Goal: Entertainment & Leisure: Consume media (video, audio)

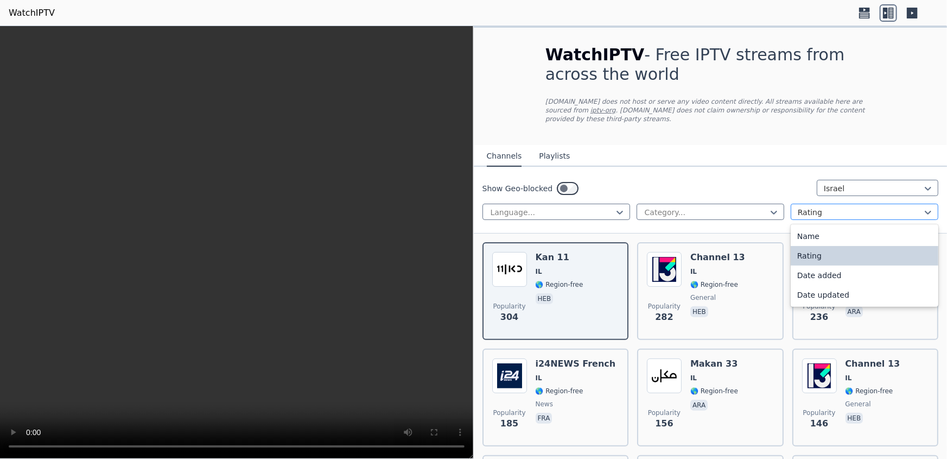
click at [820, 207] on div at bounding box center [860, 212] width 125 height 11
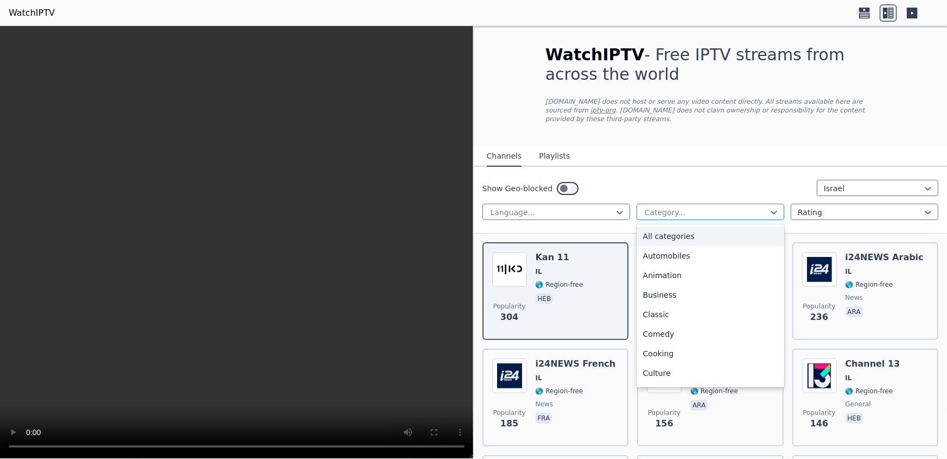
click at [738, 207] on div at bounding box center [706, 212] width 125 height 11
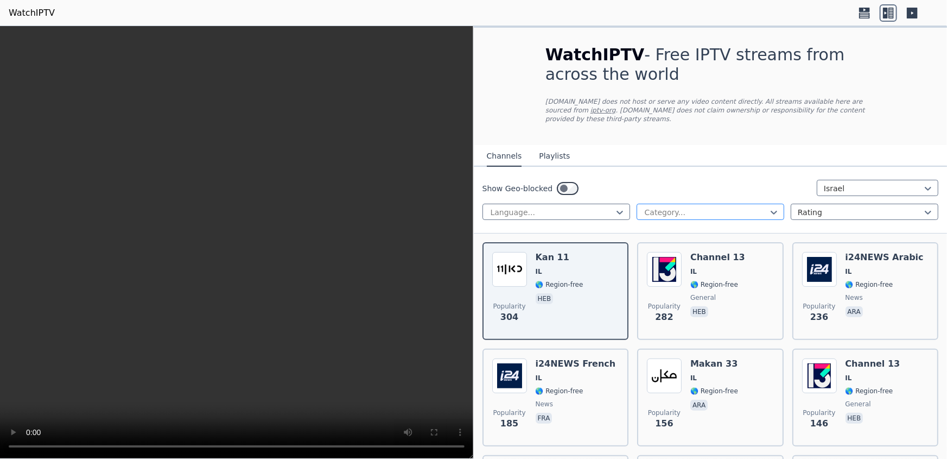
click at [738, 207] on div at bounding box center [706, 212] width 125 height 11
click at [915, 14] on icon at bounding box center [912, 13] width 11 height 11
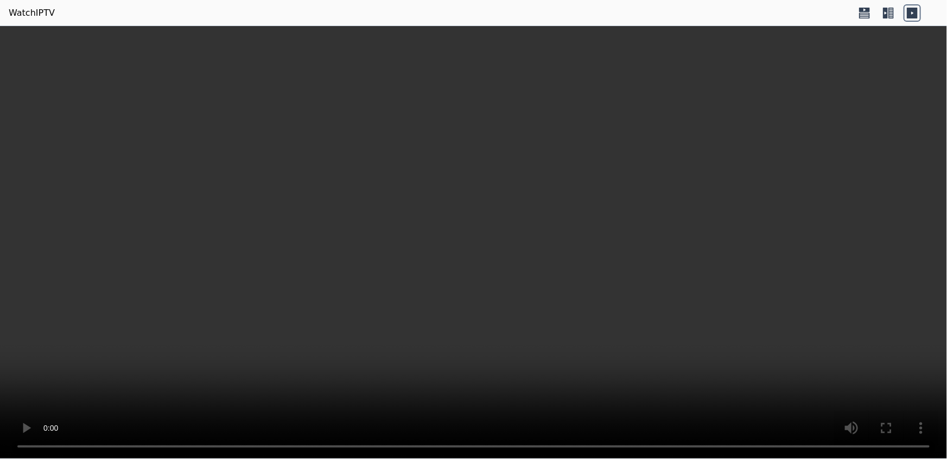
click at [892, 6] on icon at bounding box center [888, 12] width 17 height 17
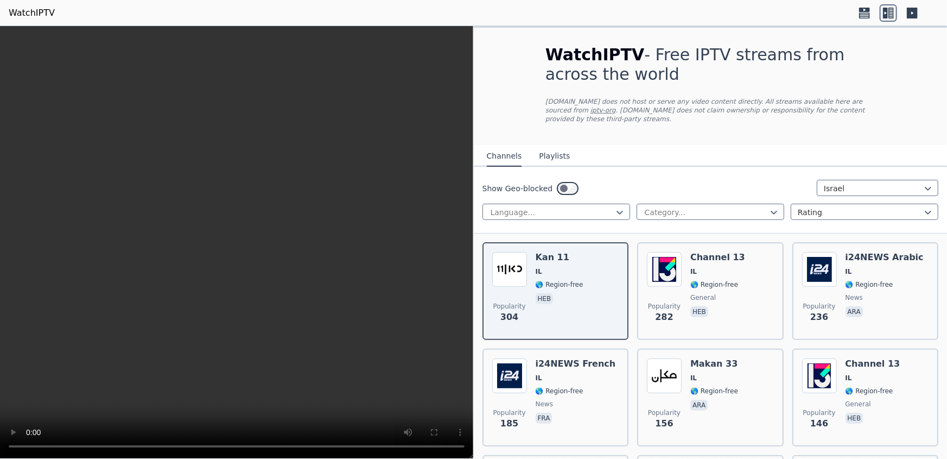
click at [862, 10] on icon at bounding box center [864, 10] width 11 height 4
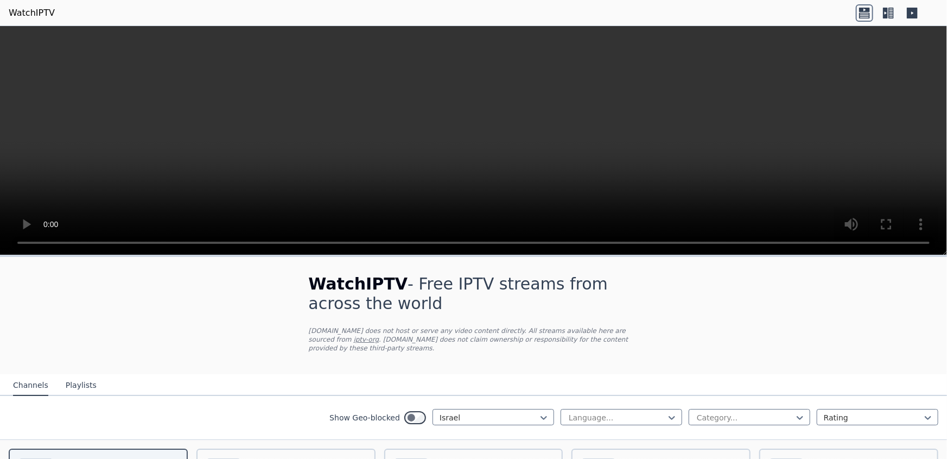
click at [884, 14] on icon at bounding box center [885, 13] width 5 height 11
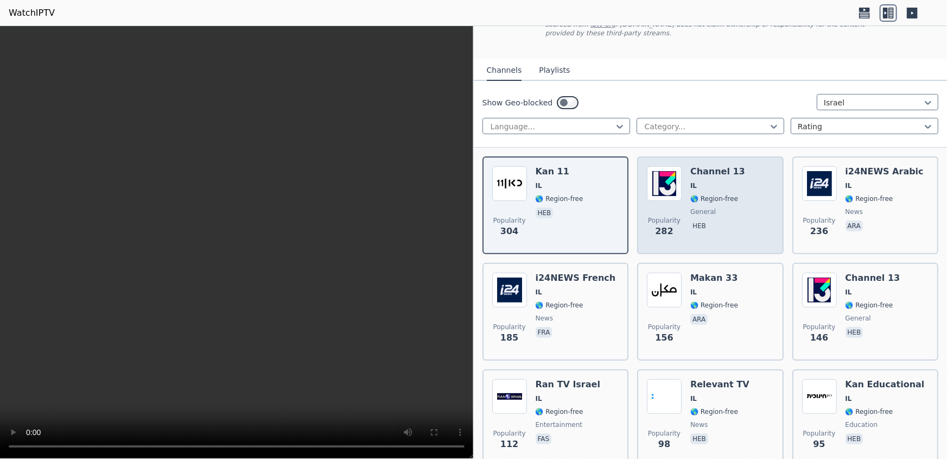
scroll to position [98, 0]
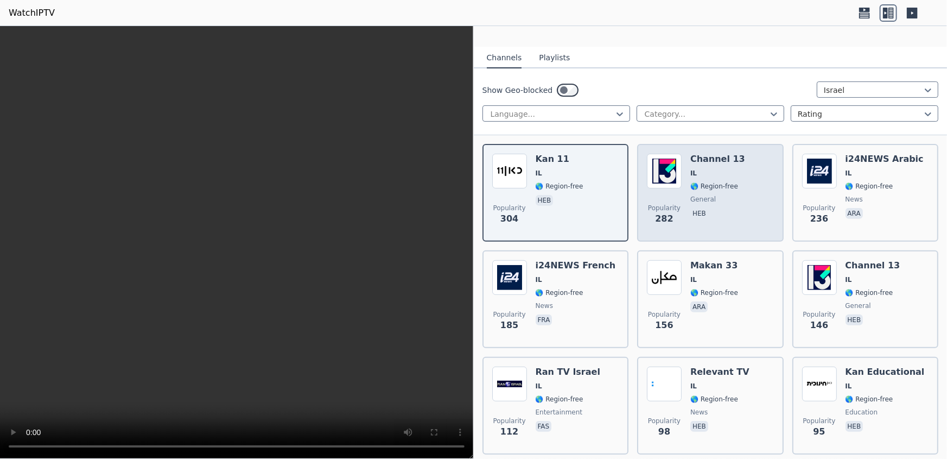
click at [724, 169] on span "IL" at bounding box center [717, 173] width 55 height 9
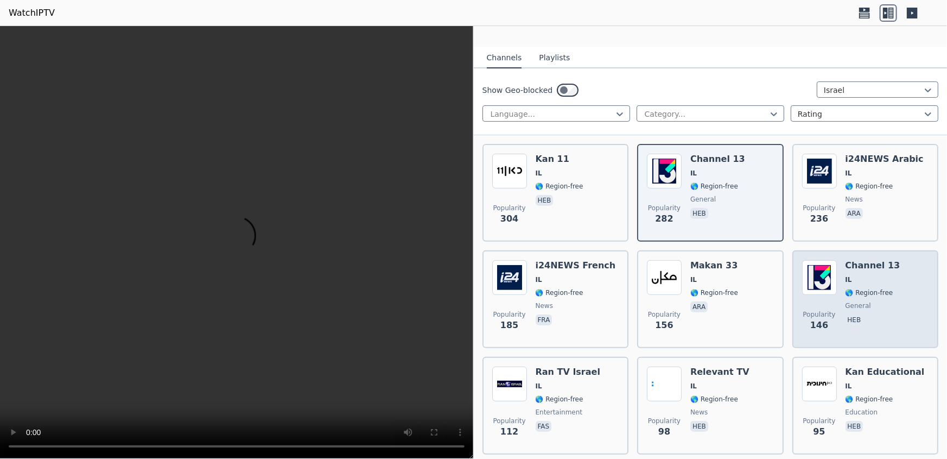
click at [856, 275] on span "IL" at bounding box center [873, 279] width 55 height 9
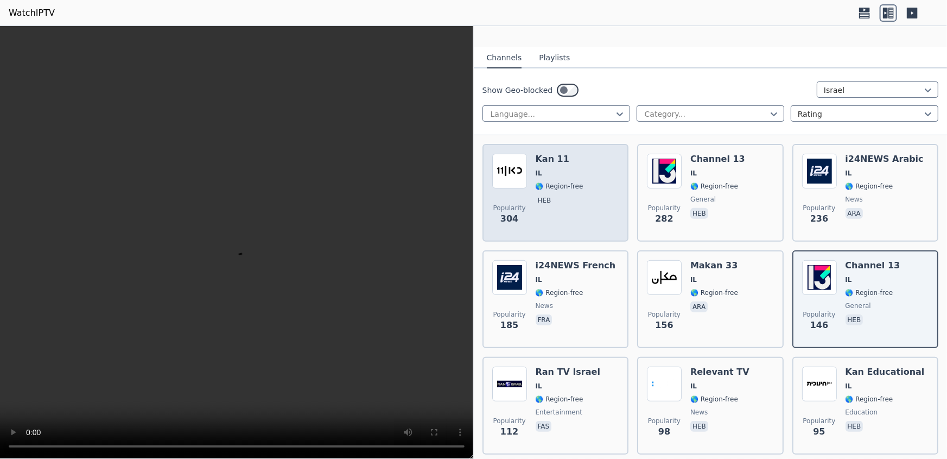
click at [564, 182] on span "🌎 Region-free" at bounding box center [560, 186] width 48 height 9
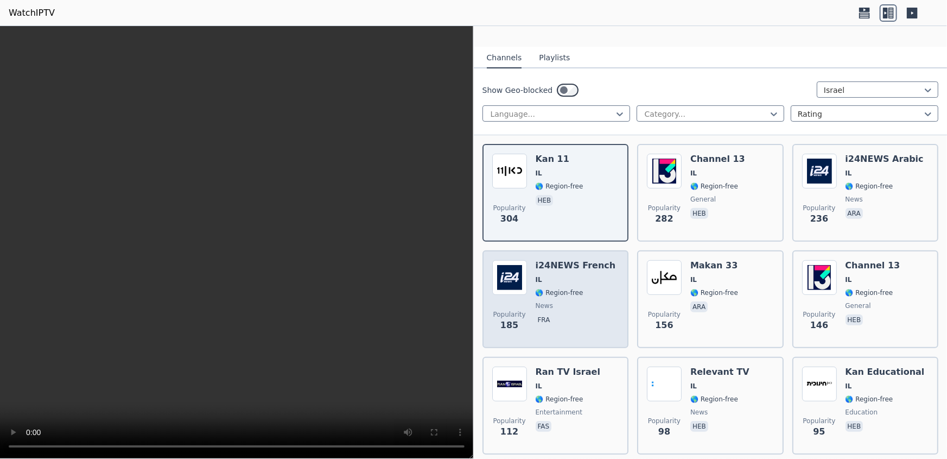
click at [580, 275] on span "IL" at bounding box center [576, 279] width 80 height 9
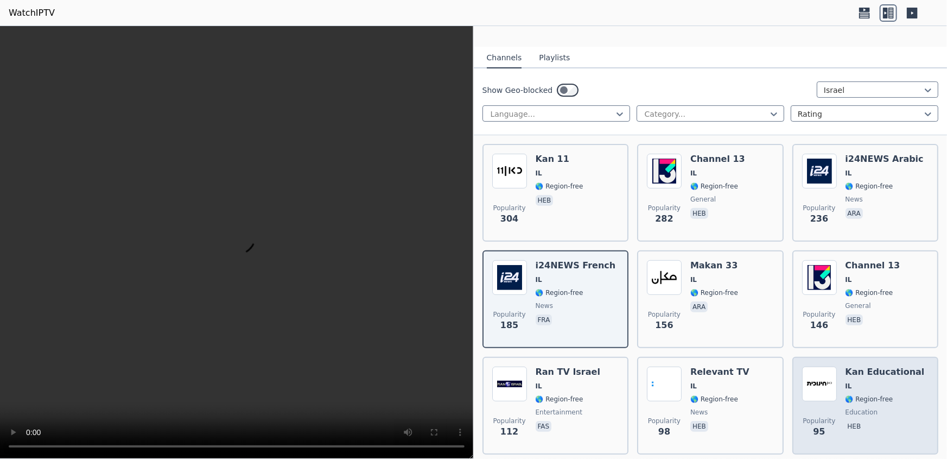
click at [872, 370] on div "Kan Educational IL 🌎 Region-free education heb" at bounding box center [885, 405] width 79 height 78
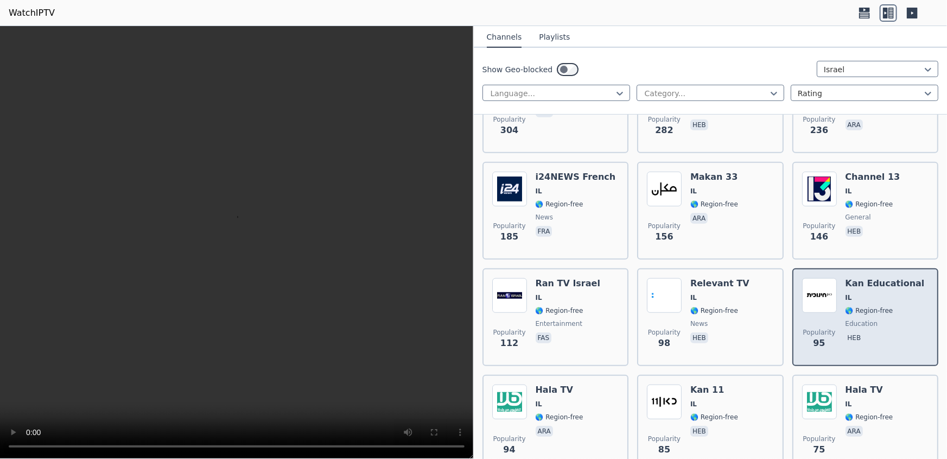
scroll to position [197, 0]
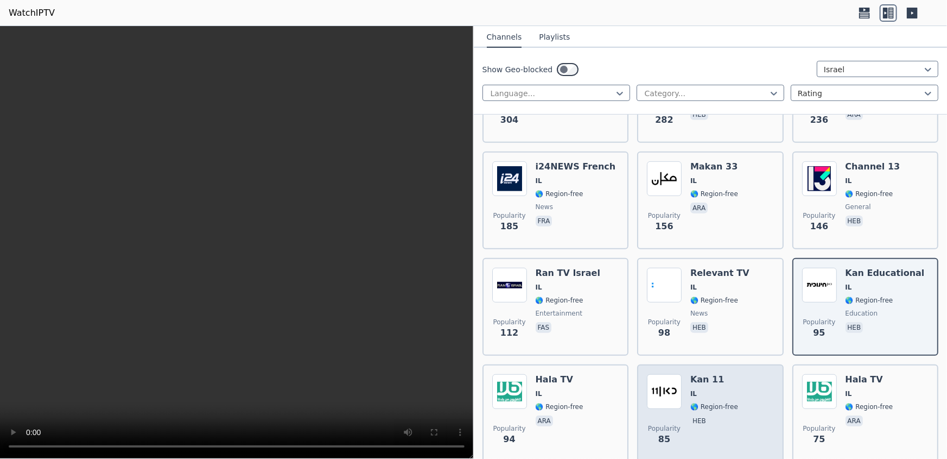
click at [723, 389] on span "IL" at bounding box center [714, 393] width 48 height 9
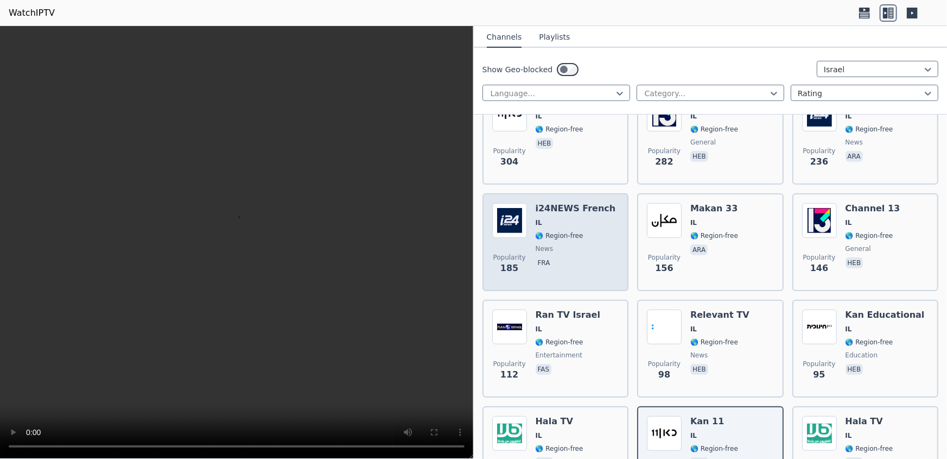
scroll to position [98, 0]
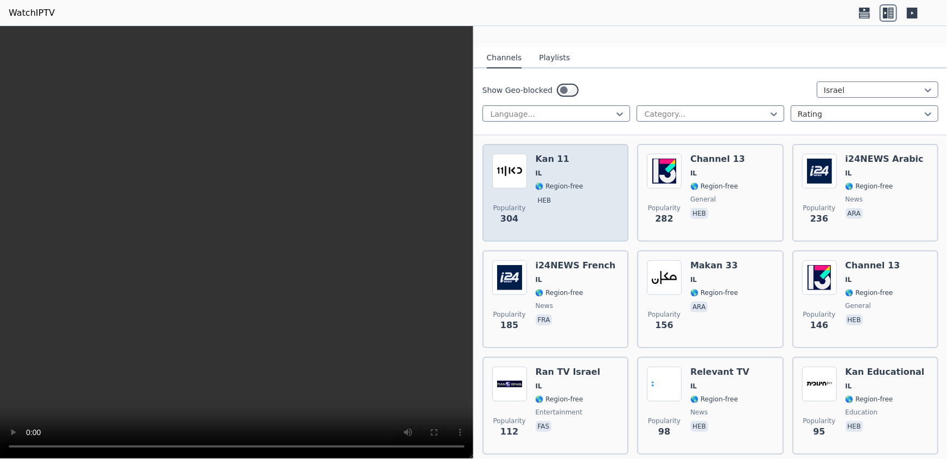
click at [570, 169] on div "Kan 11 IL 🌎 Region-free heb" at bounding box center [560, 193] width 48 height 78
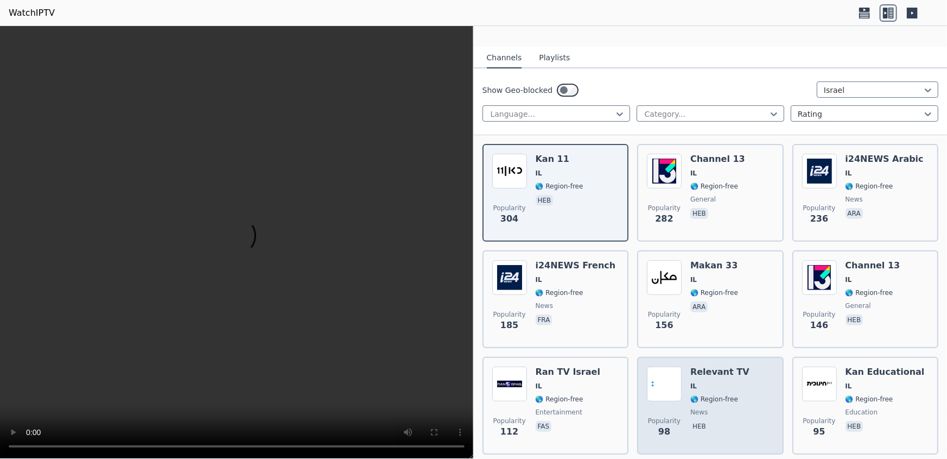
click at [725, 382] on span "IL" at bounding box center [719, 386] width 59 height 9
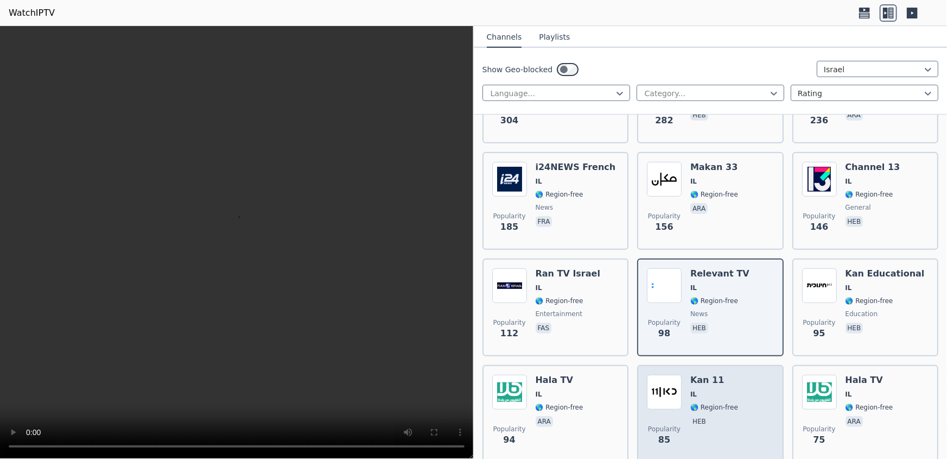
scroll to position [197, 0]
click at [719, 389] on span "IL" at bounding box center [714, 393] width 48 height 9
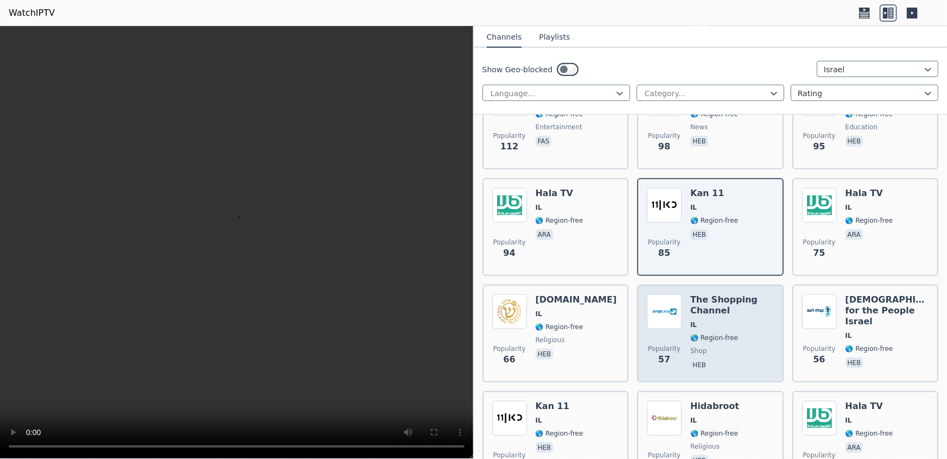
scroll to position [395, 0]
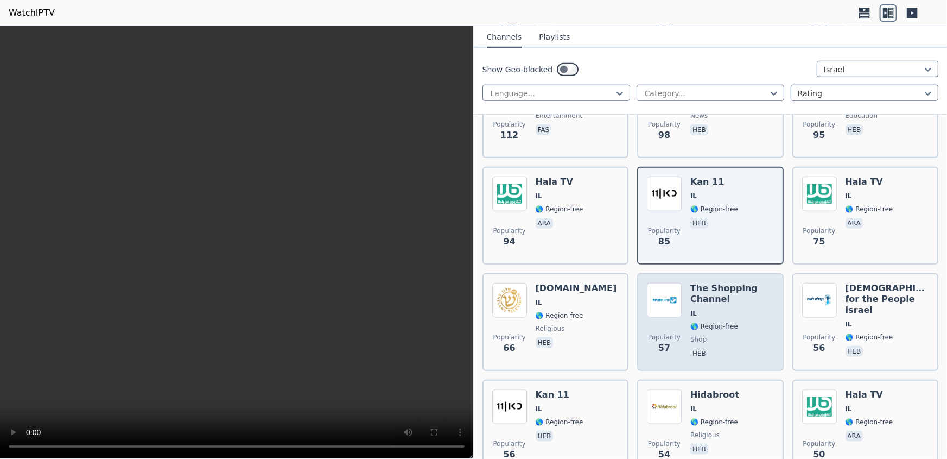
click at [716, 309] on span "IL" at bounding box center [732, 313] width 84 height 9
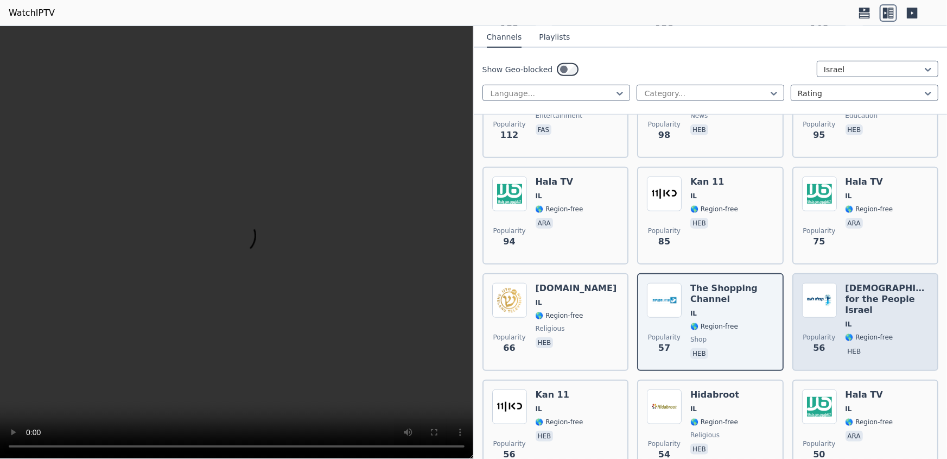
click at [881, 292] on h6 "[DEMOGRAPHIC_DATA] for the People Israel" at bounding box center [888, 299] width 84 height 33
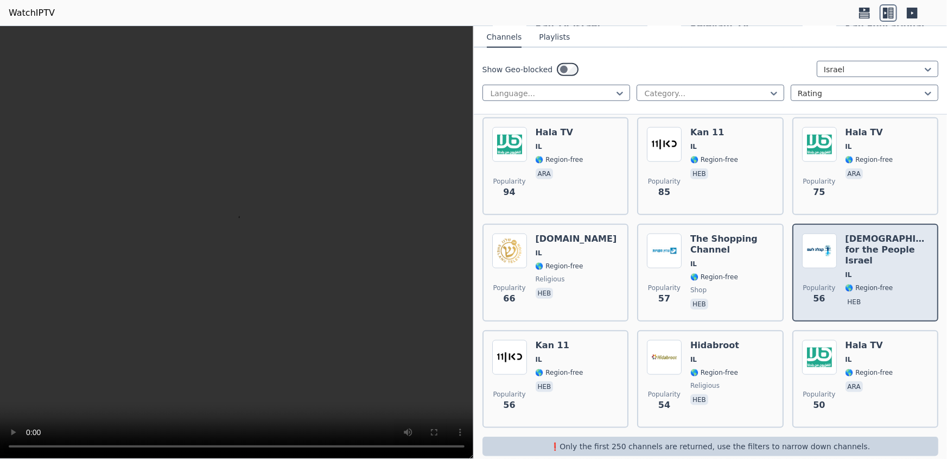
scroll to position [448, 0]
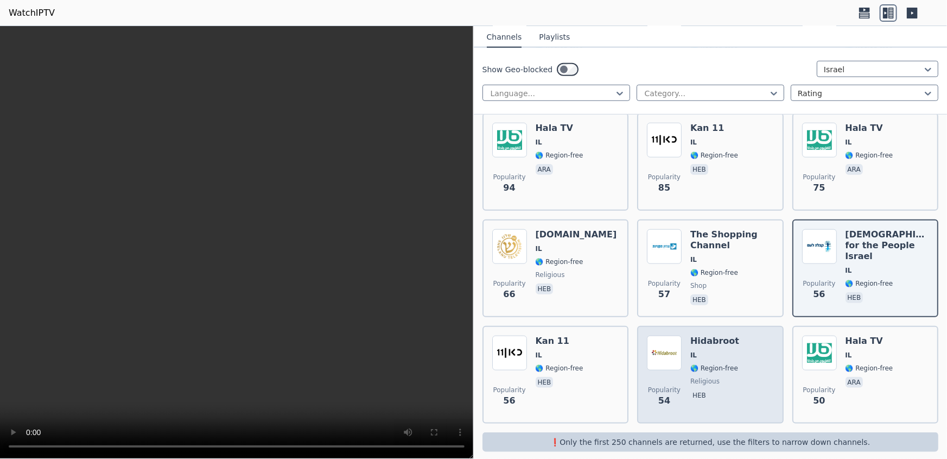
click at [734, 341] on div "Popularity 54 Hidabroot IL 🌎 Region-free religious heb" at bounding box center [710, 374] width 127 height 78
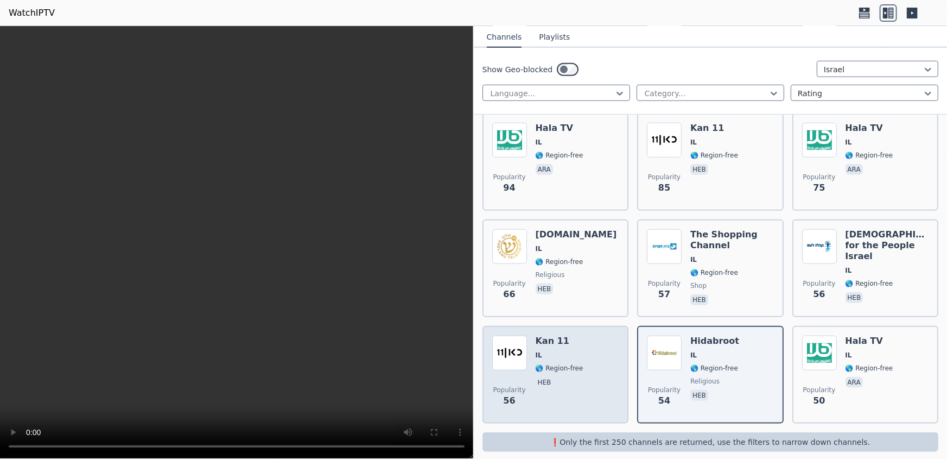
click at [565, 351] on span "IL" at bounding box center [560, 355] width 48 height 9
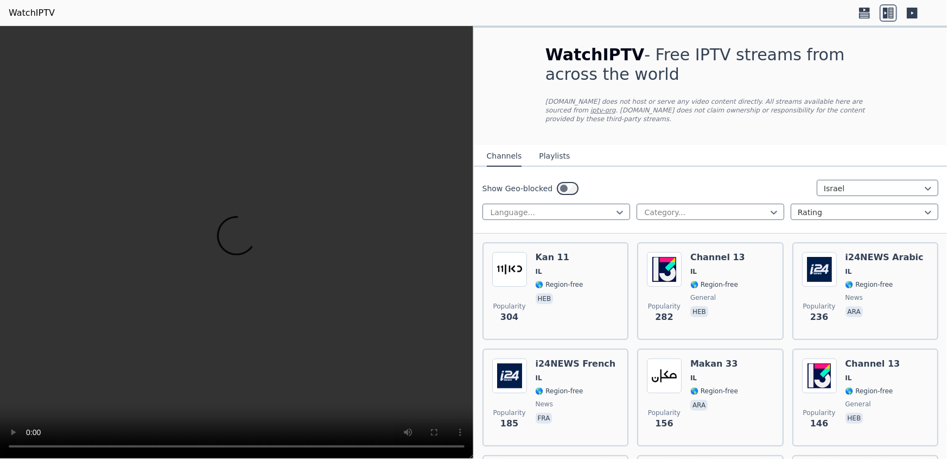
scroll to position [0, 0]
click at [551, 148] on button "Playlists" at bounding box center [554, 156] width 31 height 21
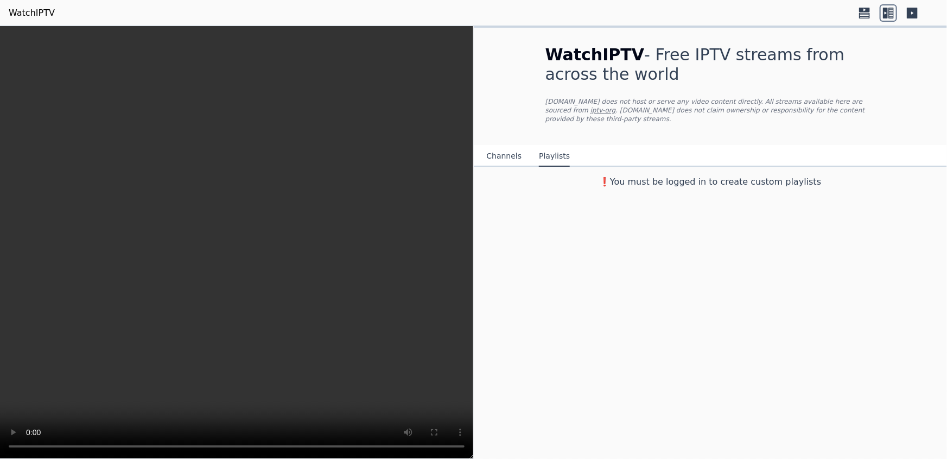
click at [506, 150] on button "Channels" at bounding box center [504, 156] width 35 height 21
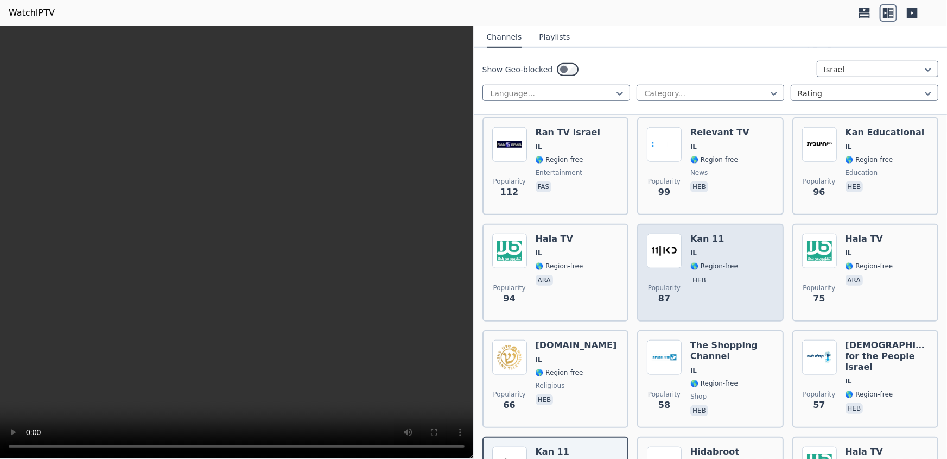
scroll to position [300, 0]
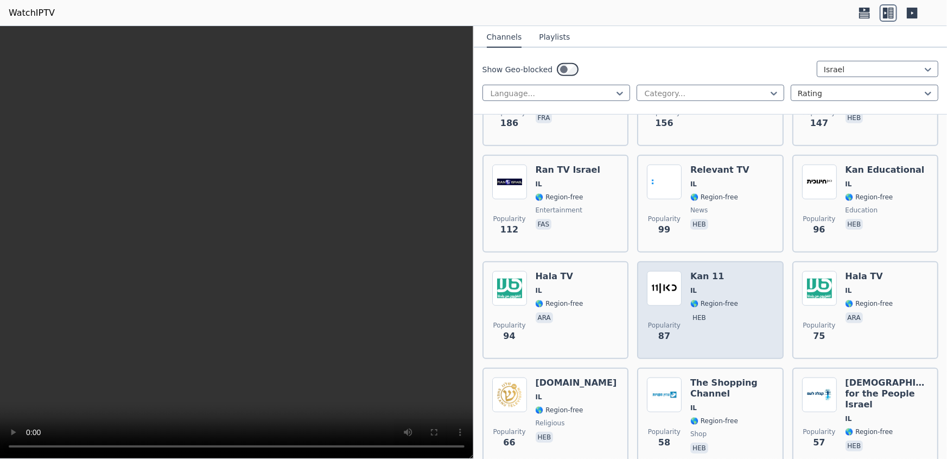
click at [713, 261] on div "Popularity 87 Kan 11 IL 🌎 Region-free heb" at bounding box center [710, 310] width 147 height 98
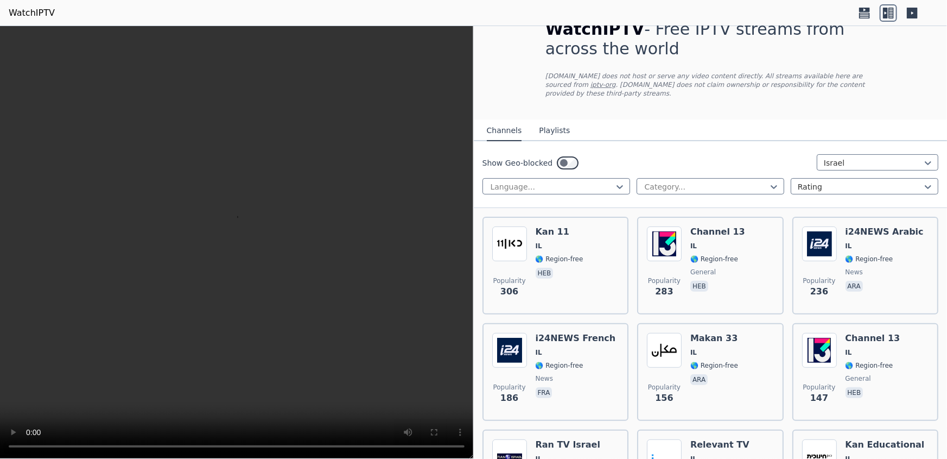
scroll to position [0, 0]
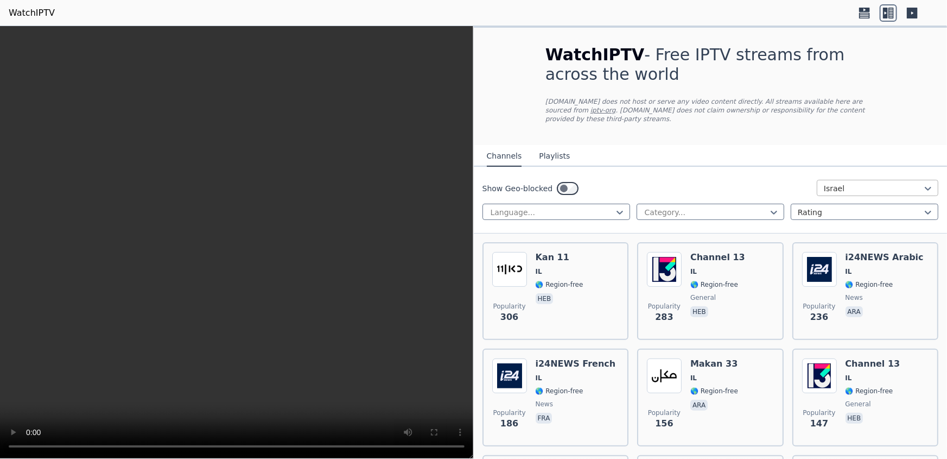
click at [826, 183] on div at bounding box center [873, 188] width 99 height 11
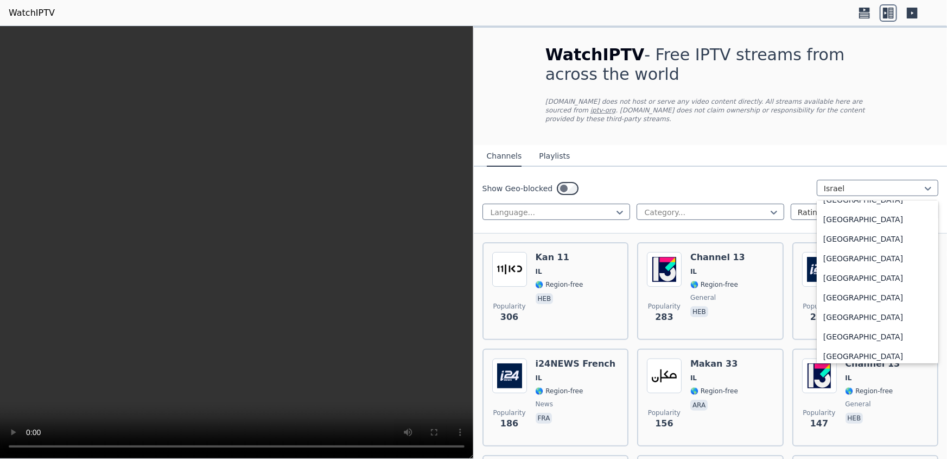
scroll to position [3331, 0]
click at [870, 301] on div "[GEOGRAPHIC_DATA]" at bounding box center [878, 311] width 122 height 20
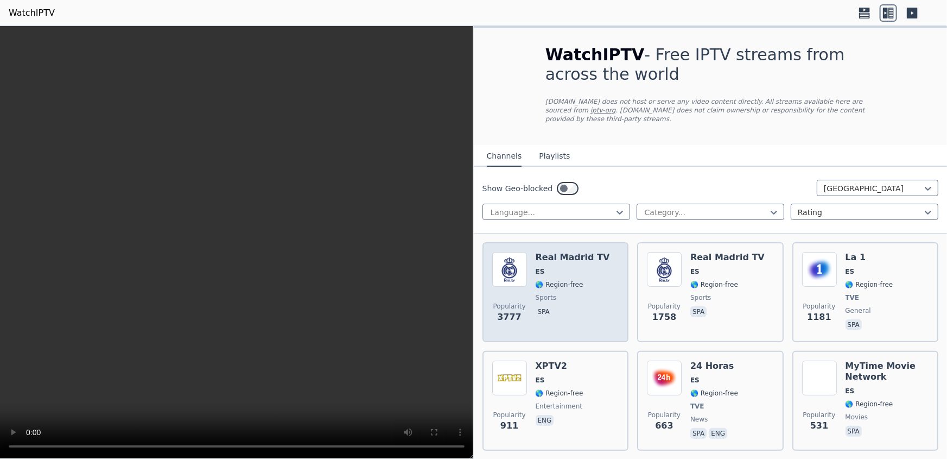
click at [599, 260] on div "Popularity 3777 Real Madrid TV ES 🌎 Region-free sports spa" at bounding box center [555, 292] width 127 height 80
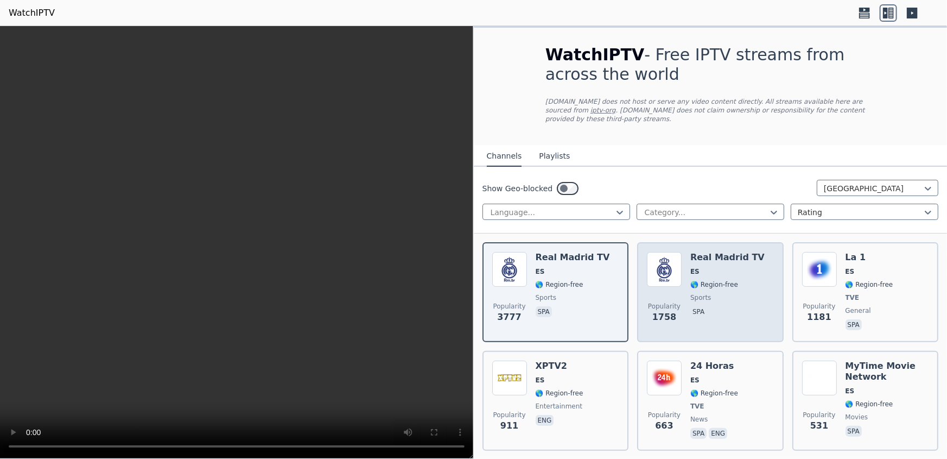
click at [749, 265] on div "Popularity 1758 Real Madrid TV ES 🌎 Region-free sports spa" at bounding box center [710, 292] width 127 height 80
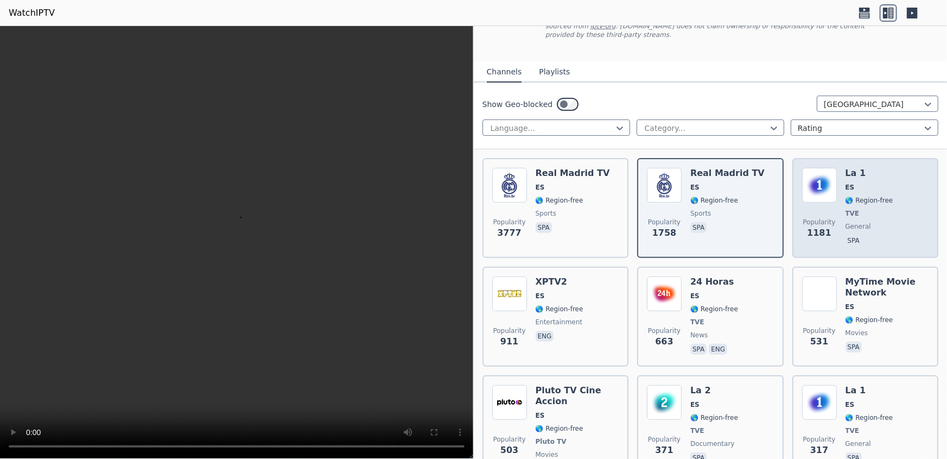
scroll to position [98, 0]
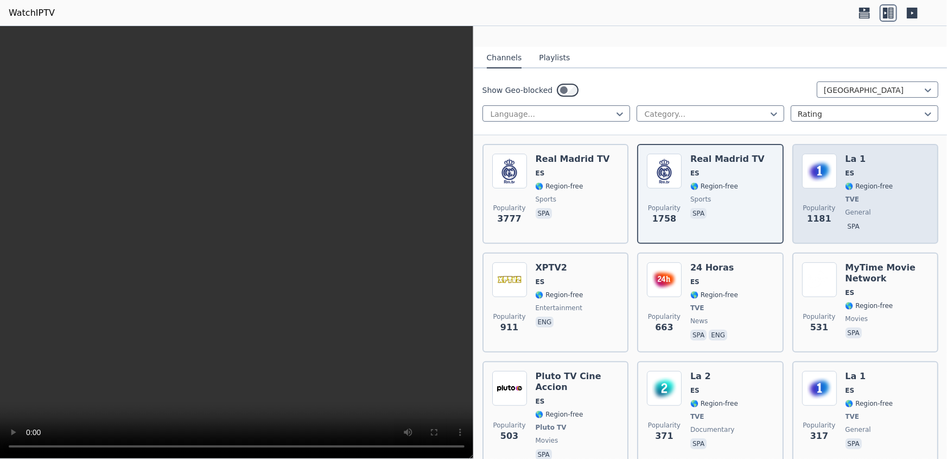
click at [875, 171] on div "La 1 ES 🌎 Region-free TVE general spa" at bounding box center [870, 194] width 48 height 80
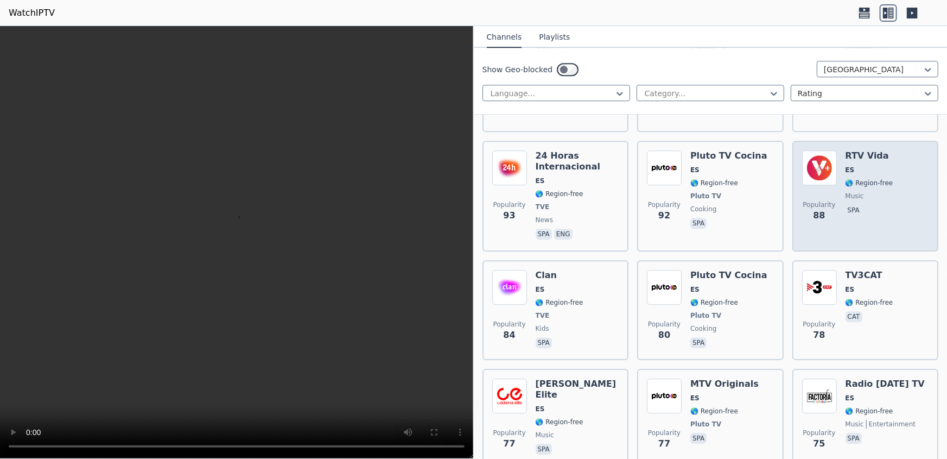
scroll to position [1677, 0]
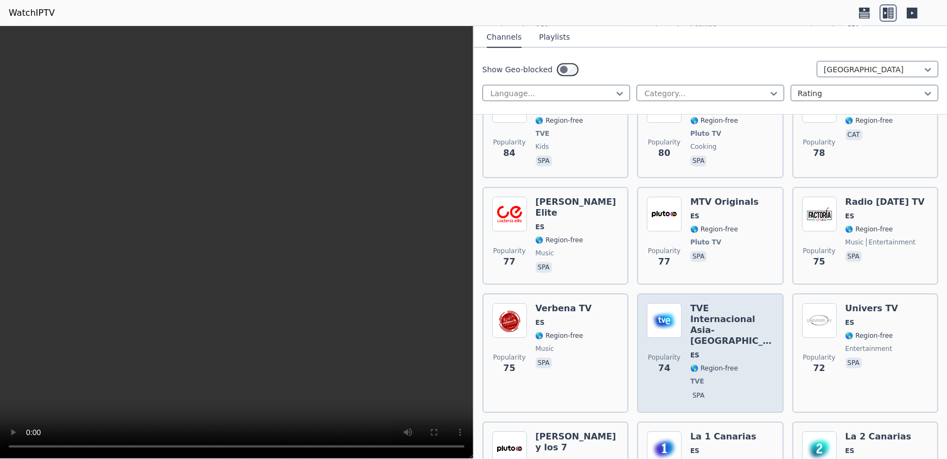
click at [735, 303] on div "TVE Internacional Asia-[GEOGRAPHIC_DATA] ES 🌎 Region-free TVE spa" at bounding box center [732, 353] width 84 height 100
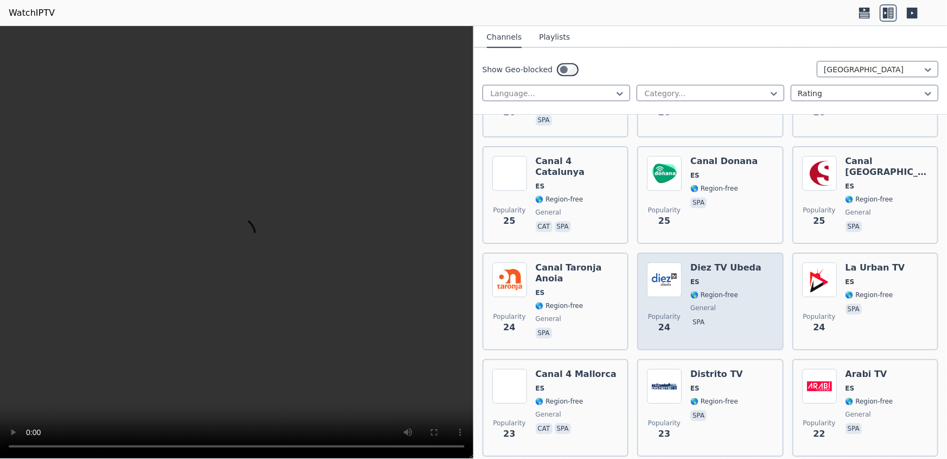
scroll to position [3750, 0]
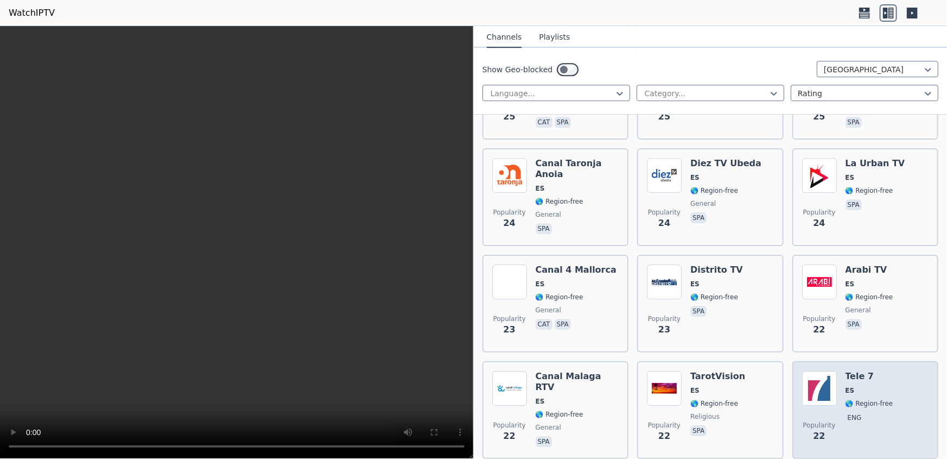
click at [865, 371] on div "Tele 7 ES 🌎 Region-free eng" at bounding box center [870, 410] width 48 height 78
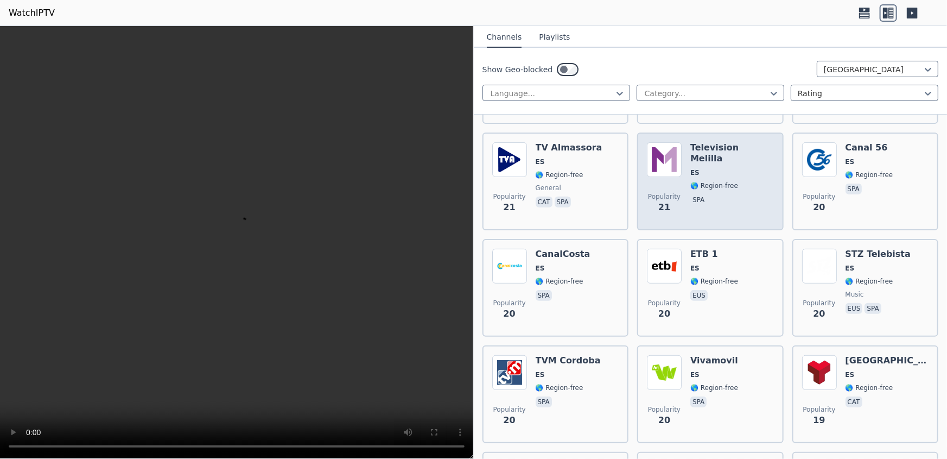
scroll to position [4391, 0]
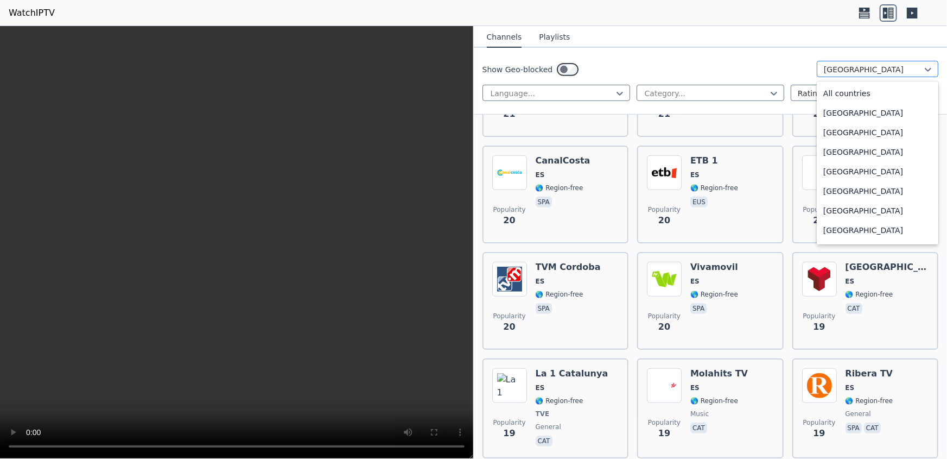
click at [865, 70] on div at bounding box center [873, 69] width 99 height 11
click at [846, 164] on div "Israel" at bounding box center [878, 156] width 122 height 20
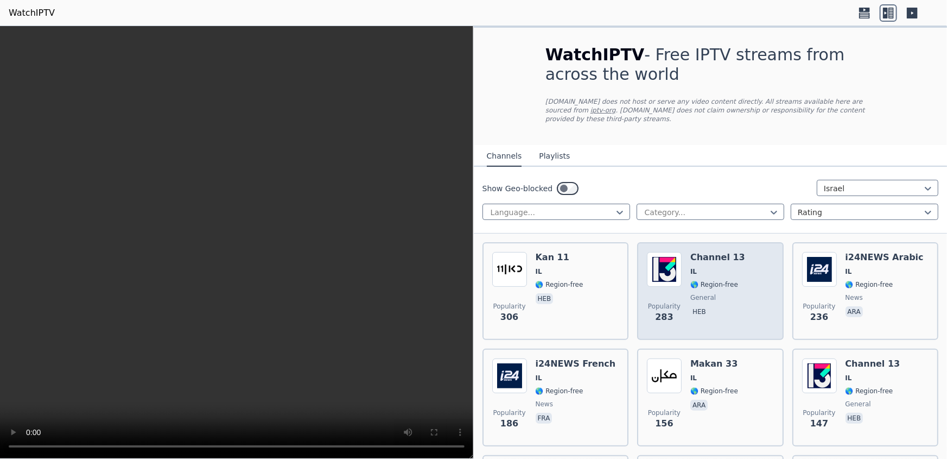
click at [710, 257] on div "Channel 13 IL 🌎 Region-free general heb" at bounding box center [717, 291] width 55 height 78
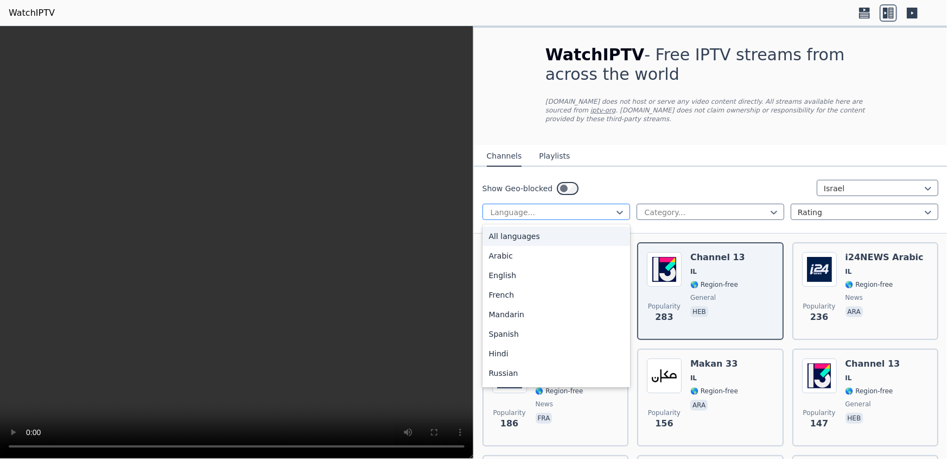
click at [560, 207] on div at bounding box center [552, 212] width 125 height 11
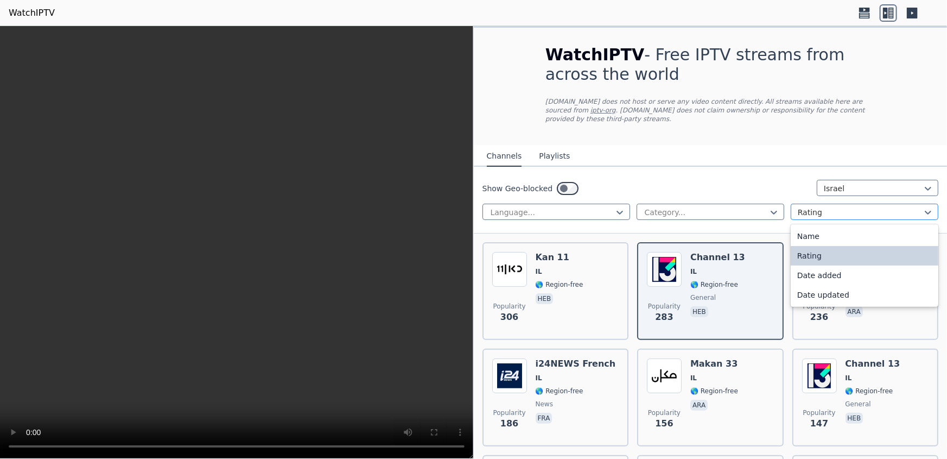
click at [817, 207] on div at bounding box center [860, 212] width 125 height 11
click at [816, 207] on div at bounding box center [860, 212] width 125 height 11
click at [820, 207] on div at bounding box center [860, 212] width 125 height 11
click at [822, 207] on div at bounding box center [860, 212] width 125 height 11
click at [616, 106] on link "iptv-org" at bounding box center [604, 110] width 26 height 8
